Goal: Task Accomplishment & Management: Complete application form

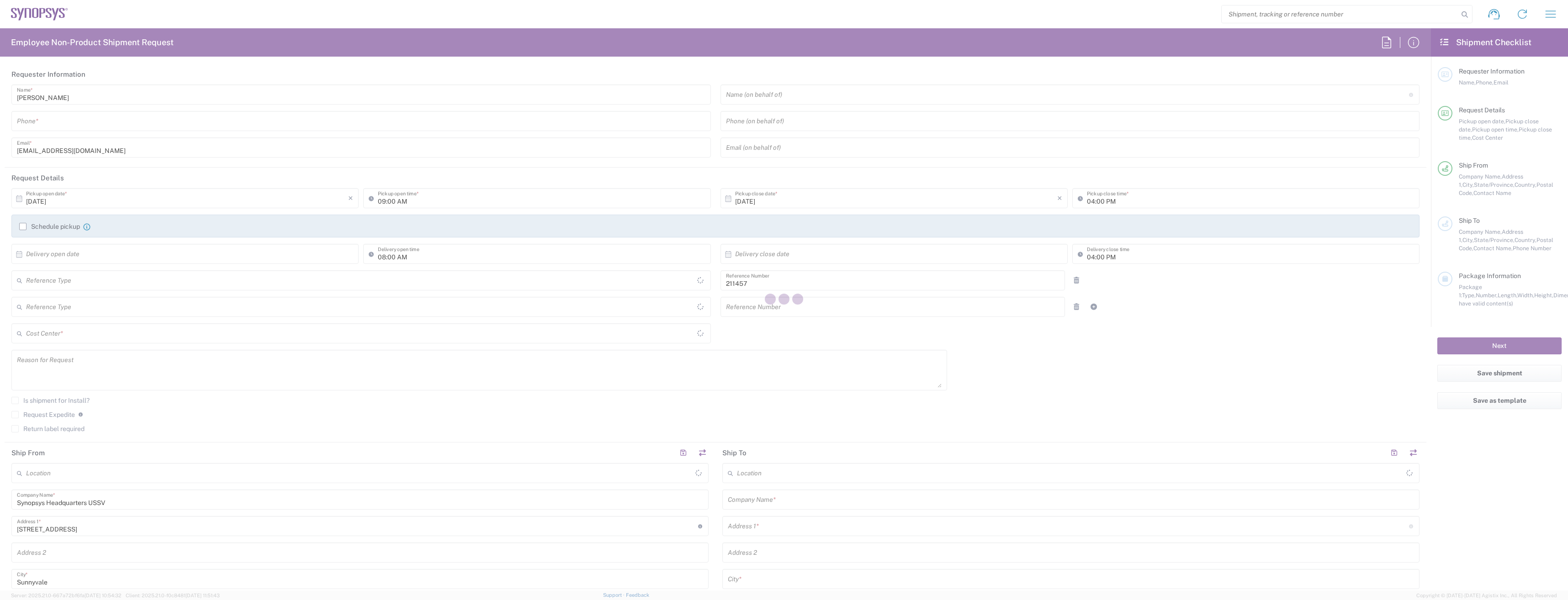
type input "Department"
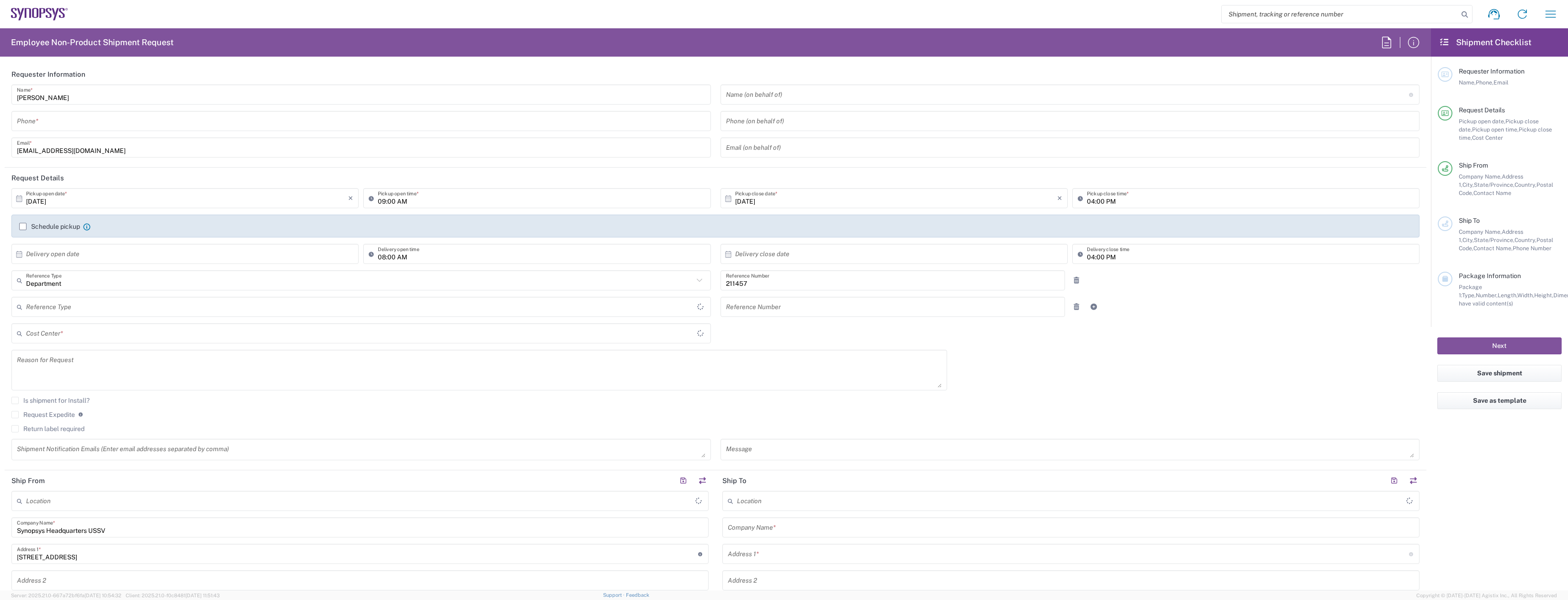
type input "NL07, WWS, Sales 211457"
type input "Delivered at Place"
type input "United States"
type input "California"
type input "United States"
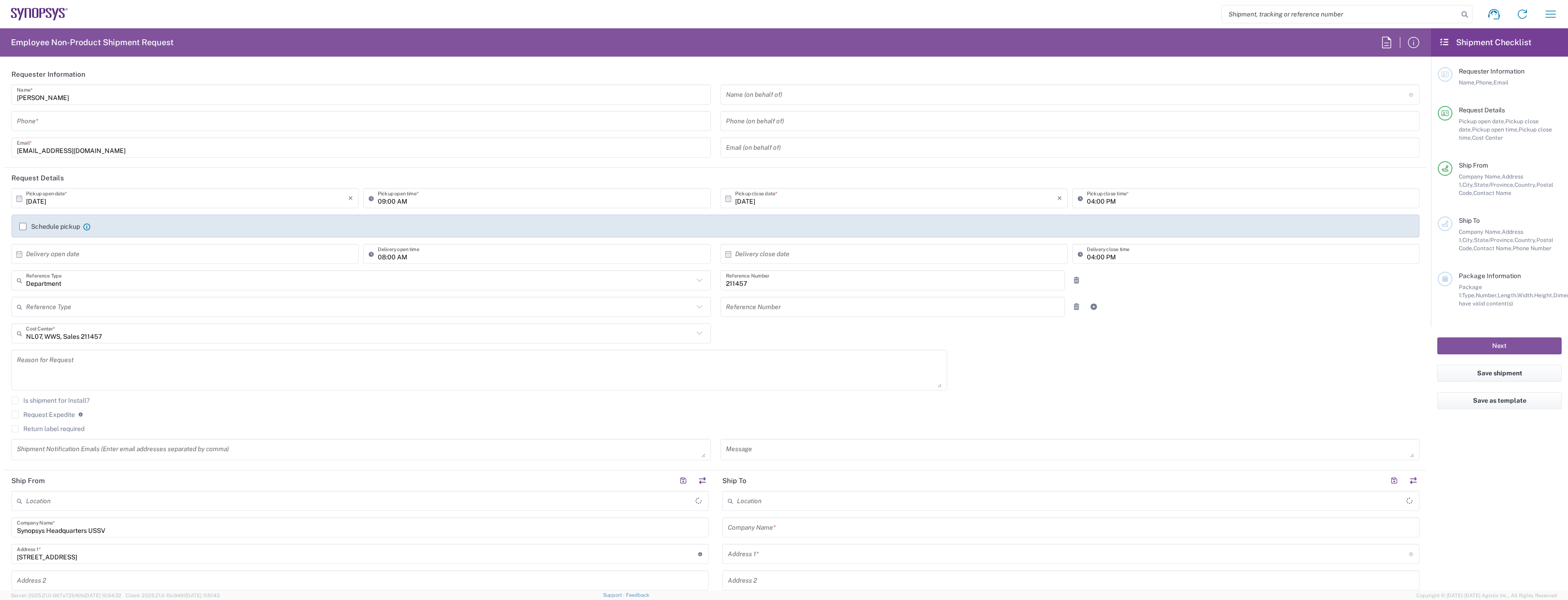
type input "Headquarters USSV"
